Goal: Task Accomplishment & Management: Complete application form

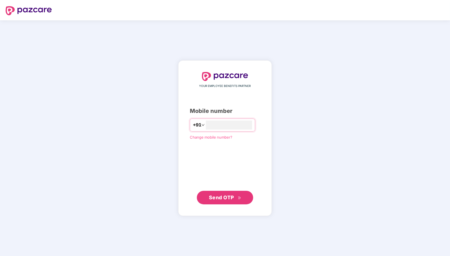
type input "**********"
click at [228, 199] on span "Send OTP" at bounding box center [221, 197] width 25 height 6
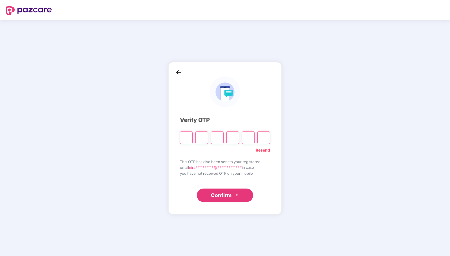
paste input "*"
type input "*"
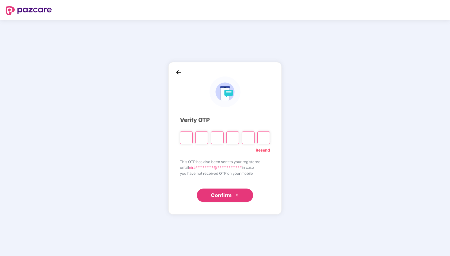
type input "*"
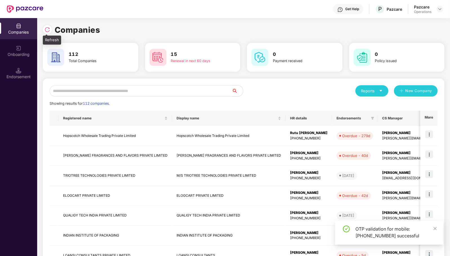
click at [47, 29] on img at bounding box center [48, 30] width 6 height 6
